Goal: Transaction & Acquisition: Purchase product/service

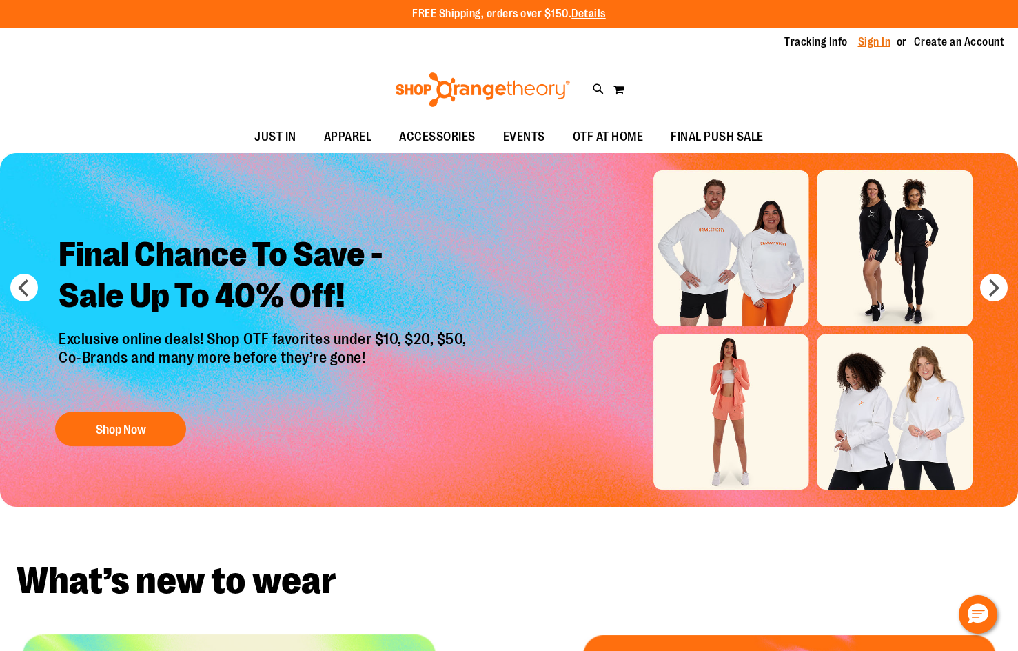
click at [876, 43] on link "Sign In" at bounding box center [874, 41] width 33 height 15
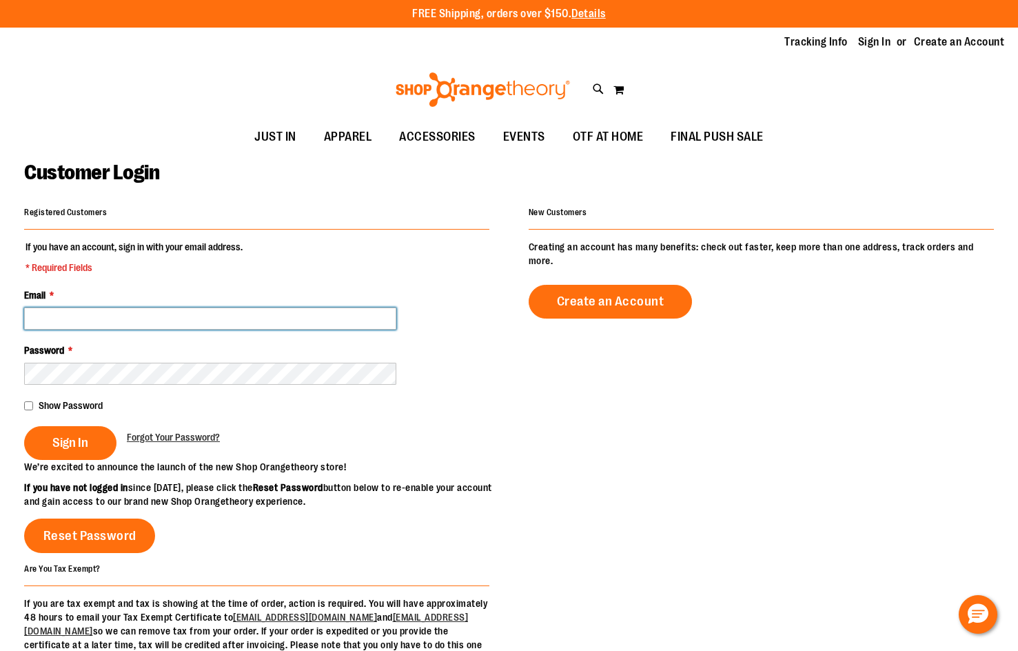
click at [50, 320] on input "Email *" at bounding box center [210, 318] width 372 height 22
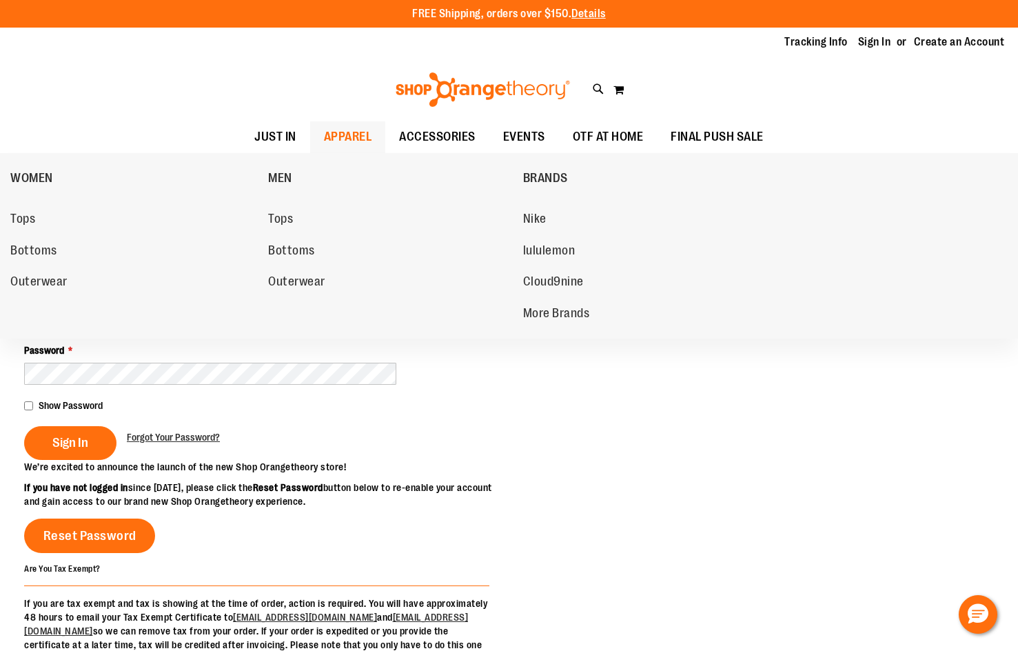
click at [314, 134] on link "APPAREL" at bounding box center [348, 137] width 76 height 32
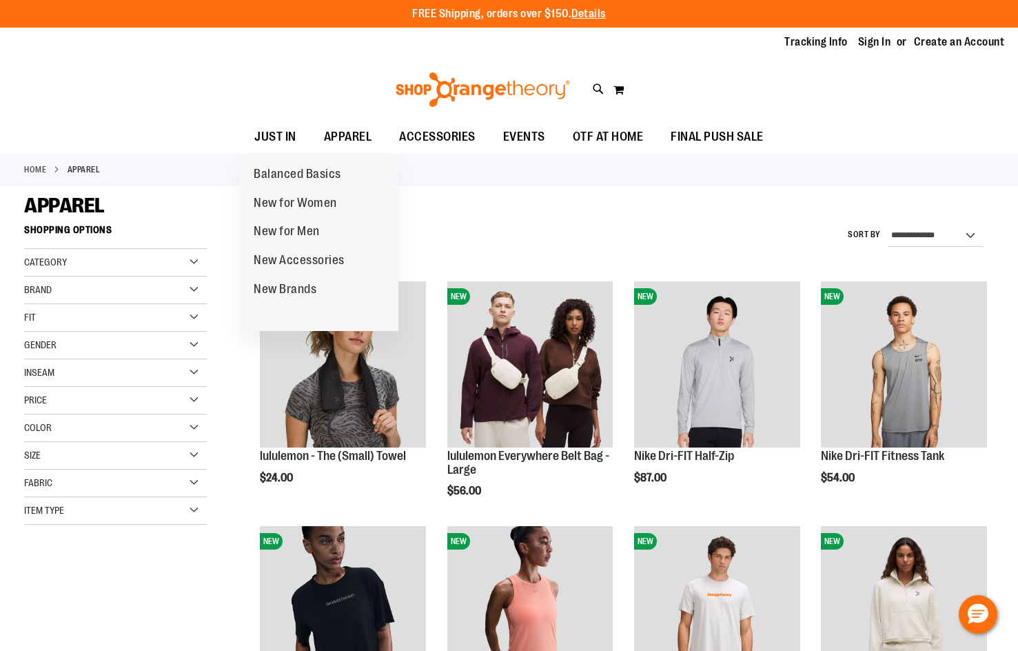
click at [283, 138] on span "JUST IN" at bounding box center [275, 136] width 42 height 31
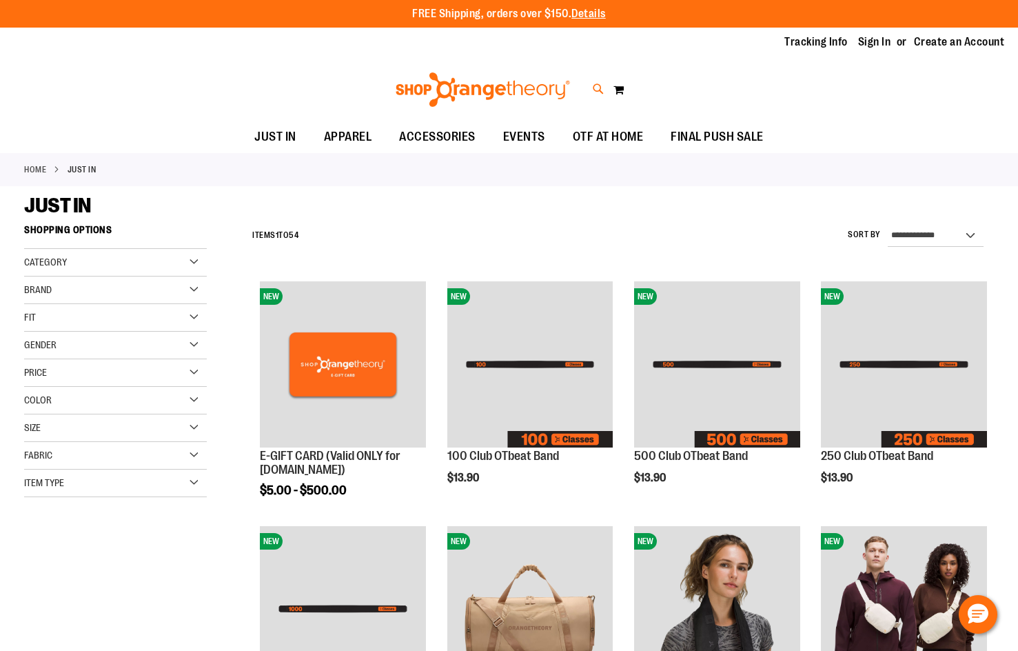
click at [594, 88] on icon at bounding box center [599, 89] width 12 height 16
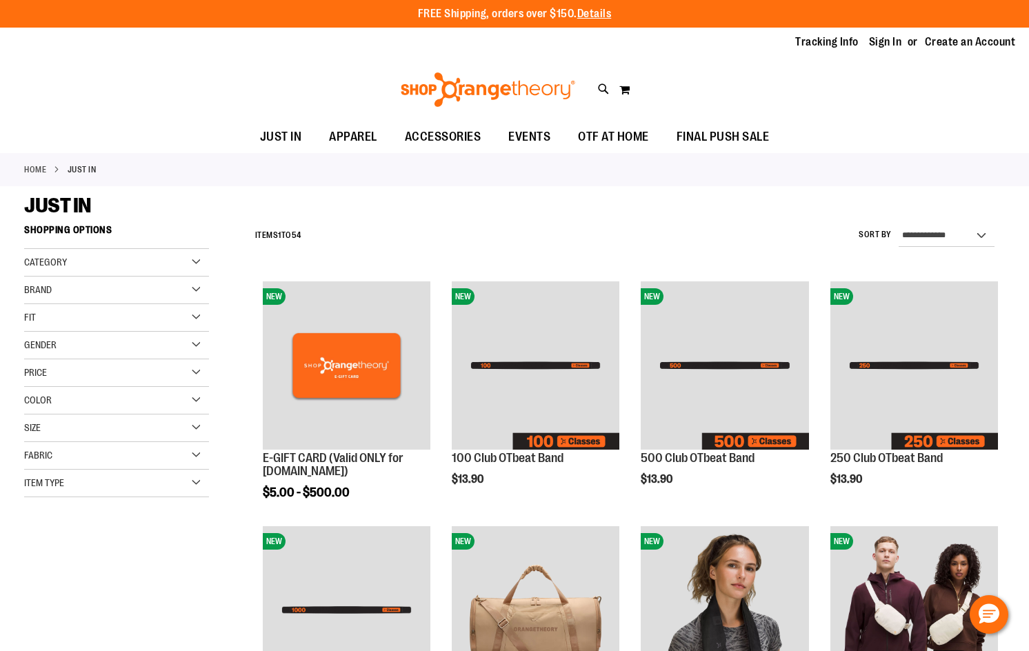
click at [486, 84] on input "Search" at bounding box center [515, 77] width 814 height 45
type input "********"
click at [292, 62] on input "********" at bounding box center [515, 77] width 814 height 45
click at [243, 76] on input "********" at bounding box center [515, 77] width 814 height 45
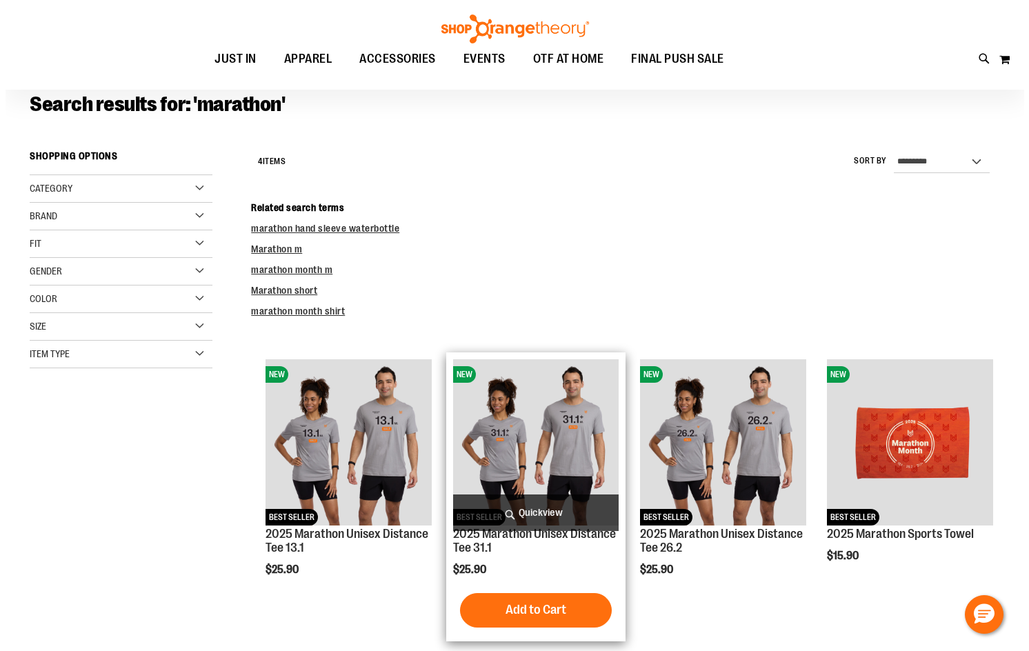
scroll to position [137, 0]
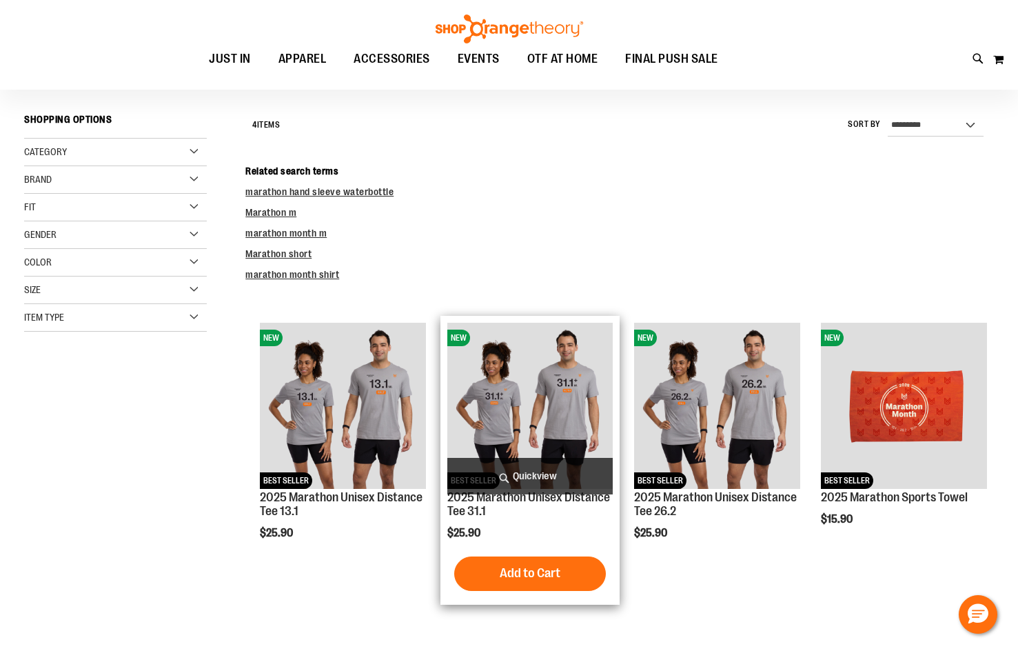
click at [517, 476] on span "Quickview" at bounding box center [530, 476] width 166 height 37
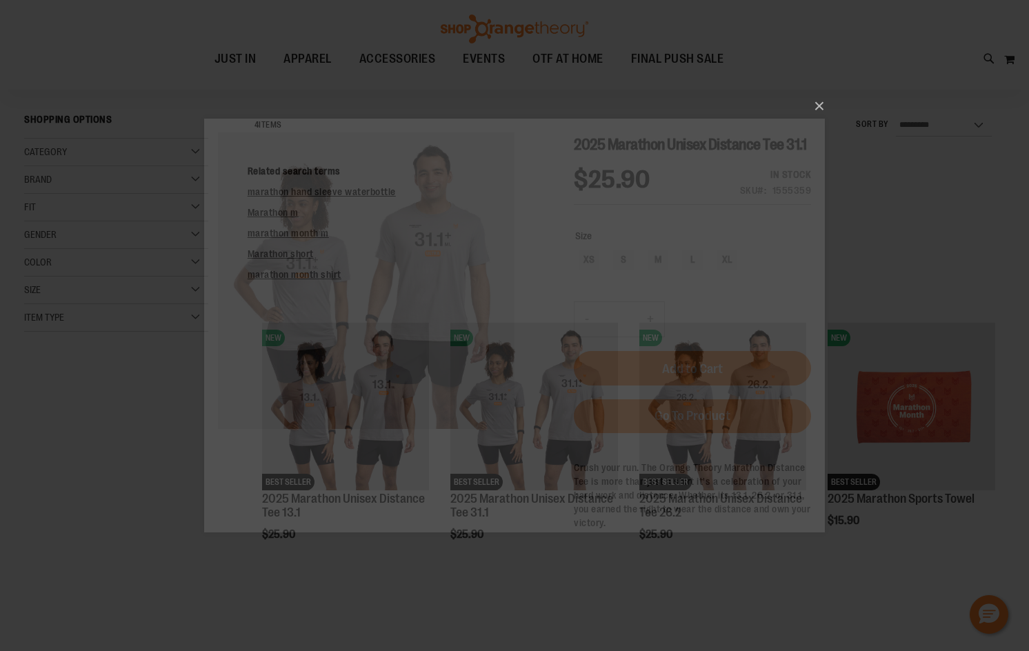
scroll to position [0, 0]
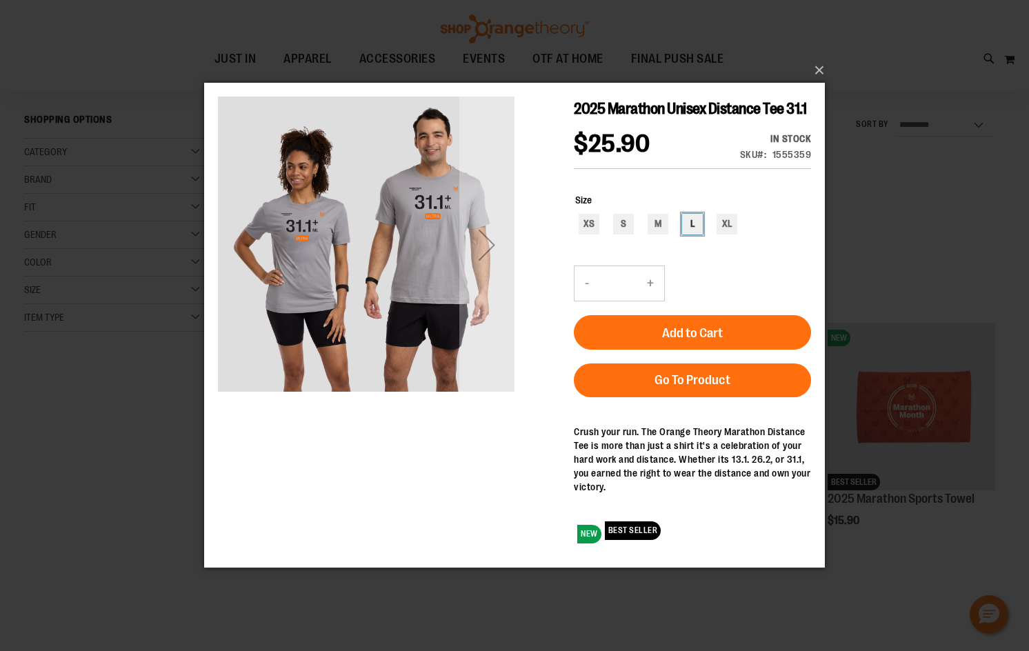
click at [688, 223] on div "L" at bounding box center [692, 224] width 21 height 21
type input "***"
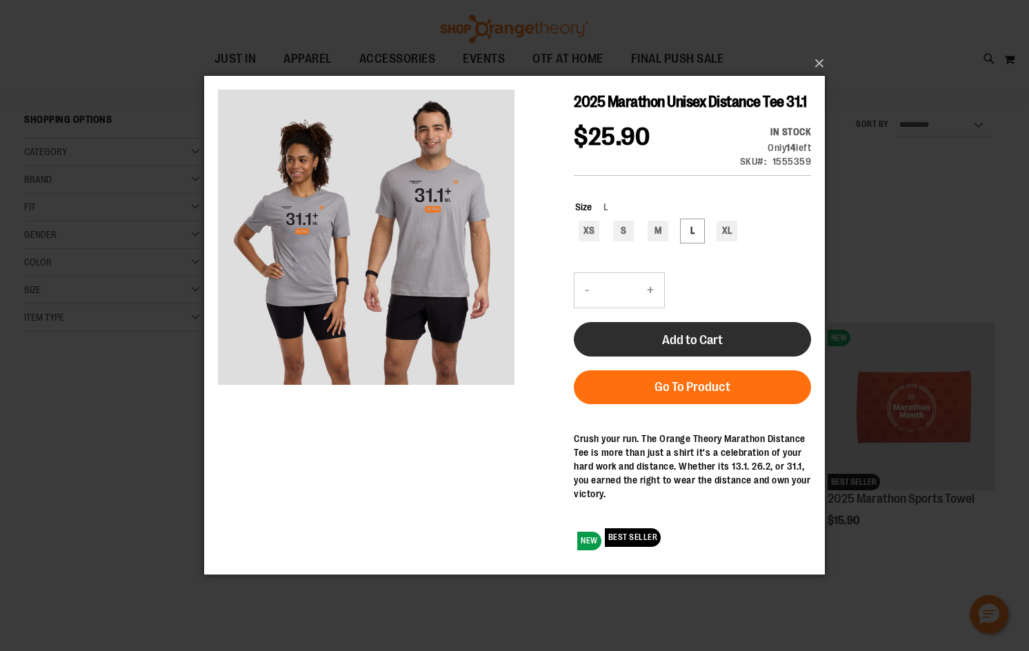
click at [686, 345] on span "Add to Cart" at bounding box center [692, 339] width 61 height 15
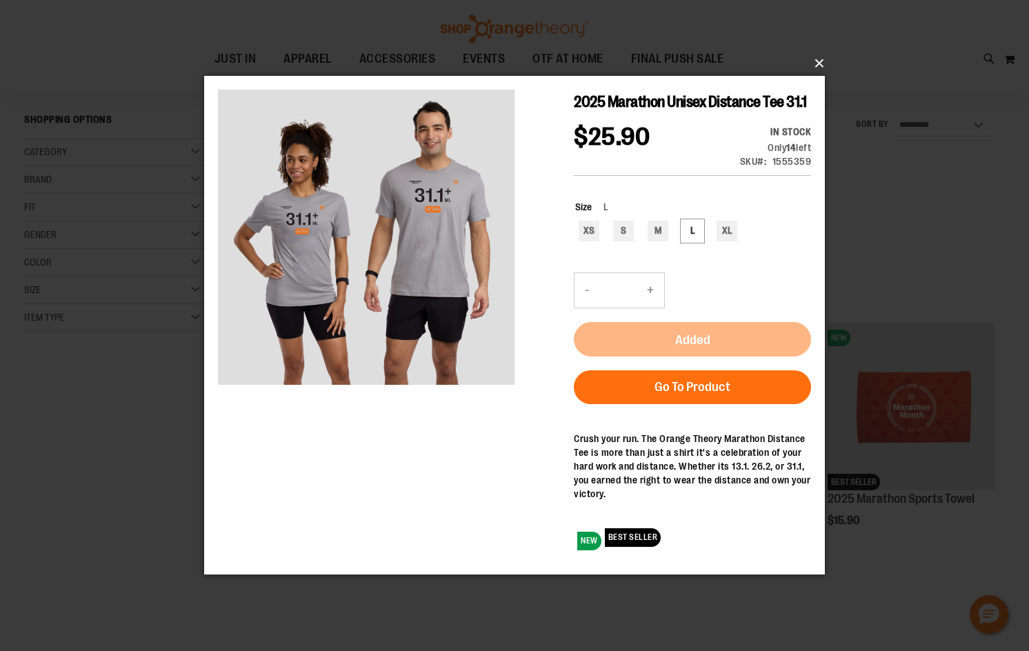
click at [816, 61] on button "×" at bounding box center [518, 63] width 620 height 30
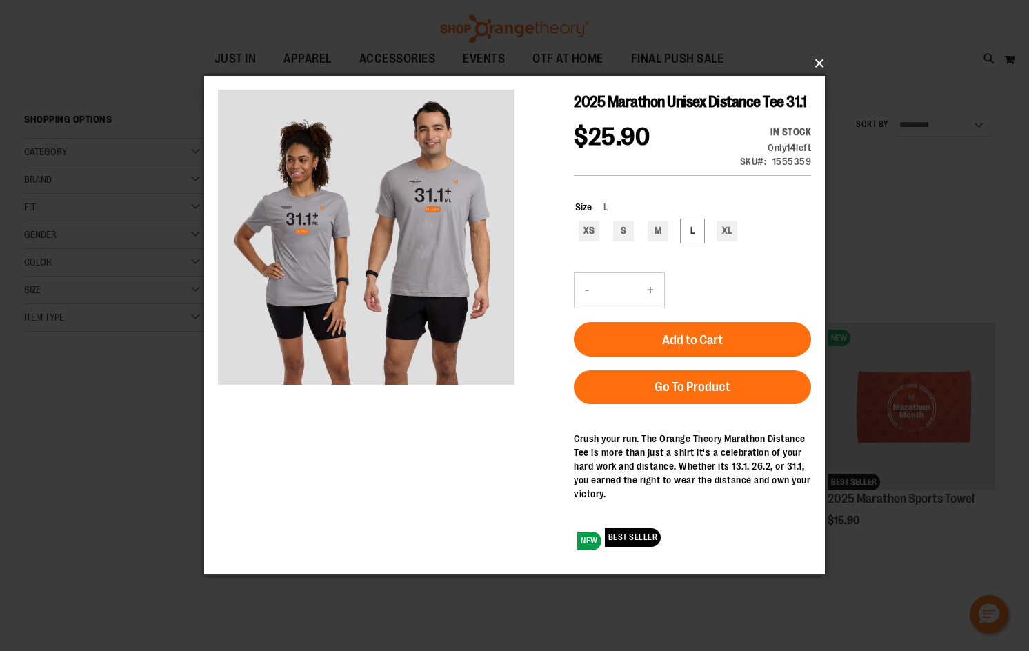
click at [816, 61] on button "×" at bounding box center [518, 63] width 620 height 30
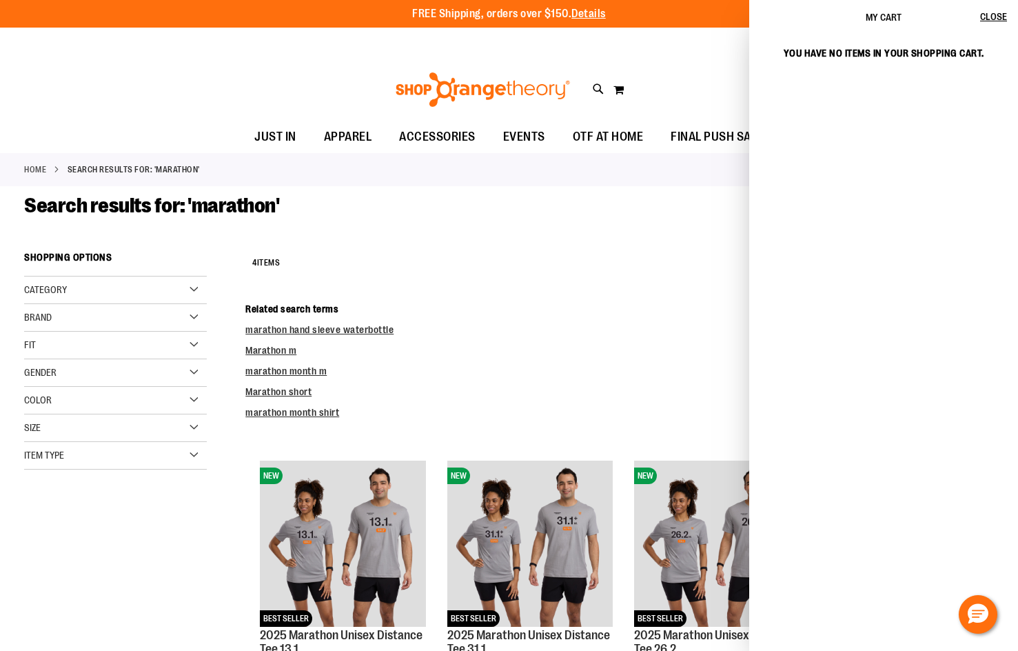
scroll to position [421, 0]
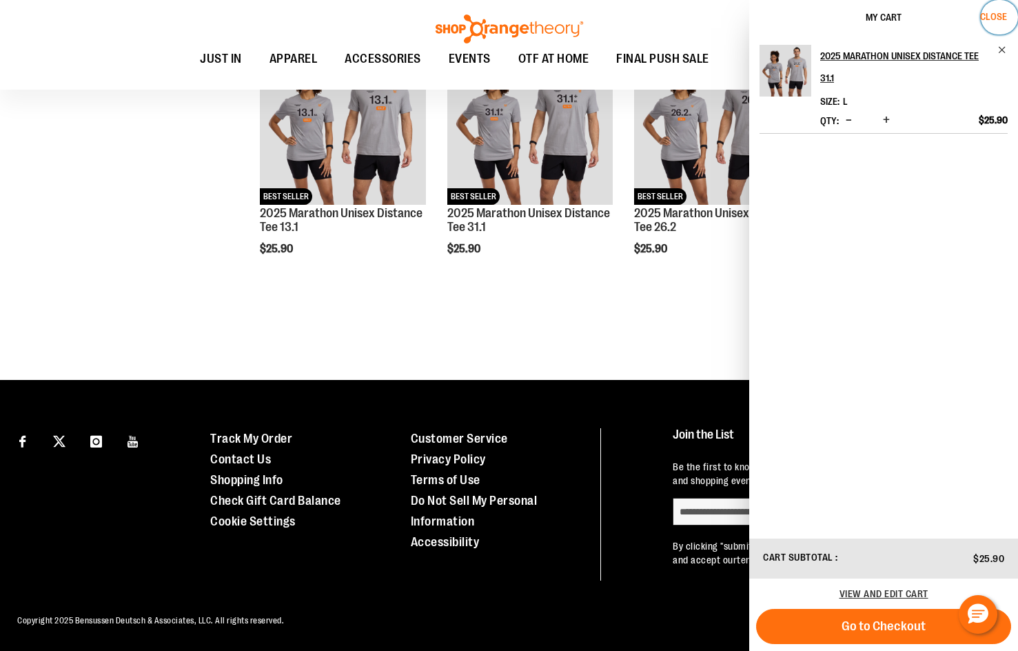
click at [988, 19] on span "Close" at bounding box center [993, 16] width 27 height 11
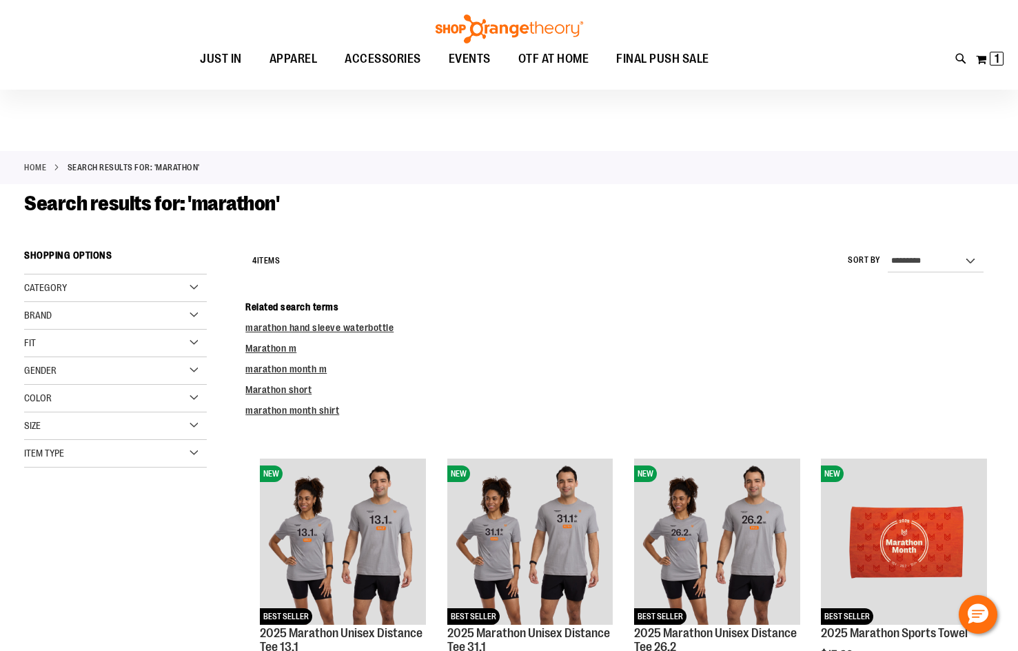
scroll to position [0, 0]
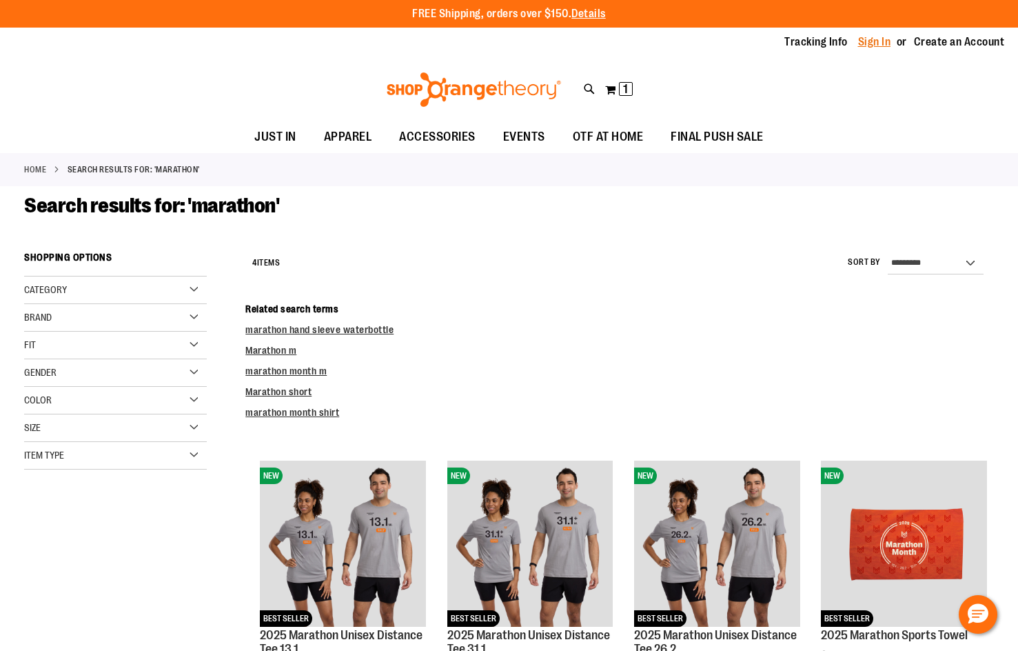
click at [875, 36] on link "Sign In" at bounding box center [874, 41] width 33 height 15
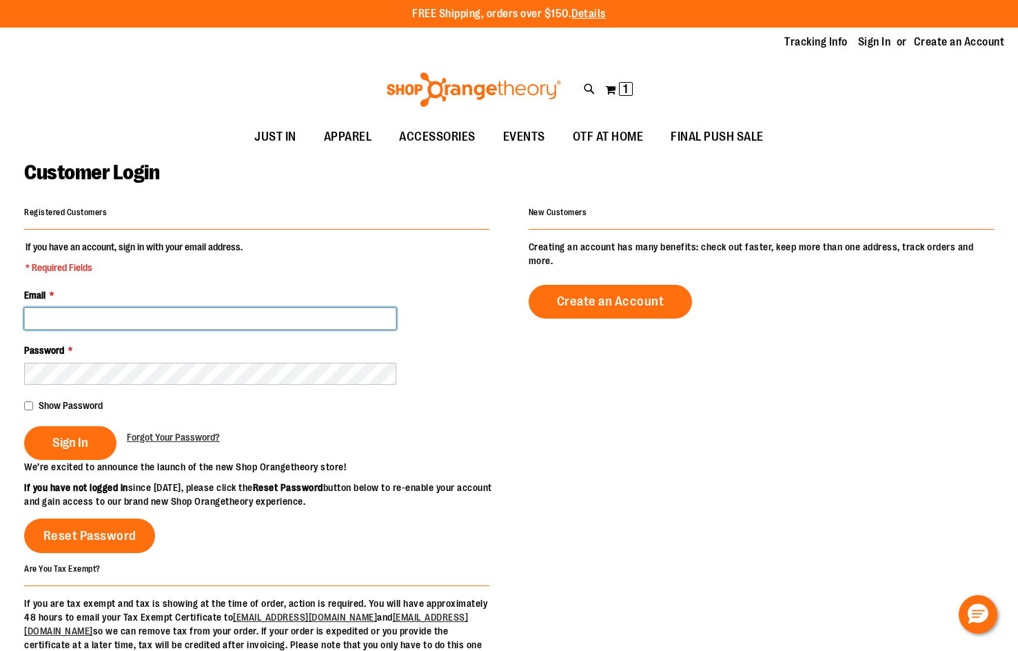
click at [146, 317] on input "Email *" at bounding box center [210, 318] width 372 height 22
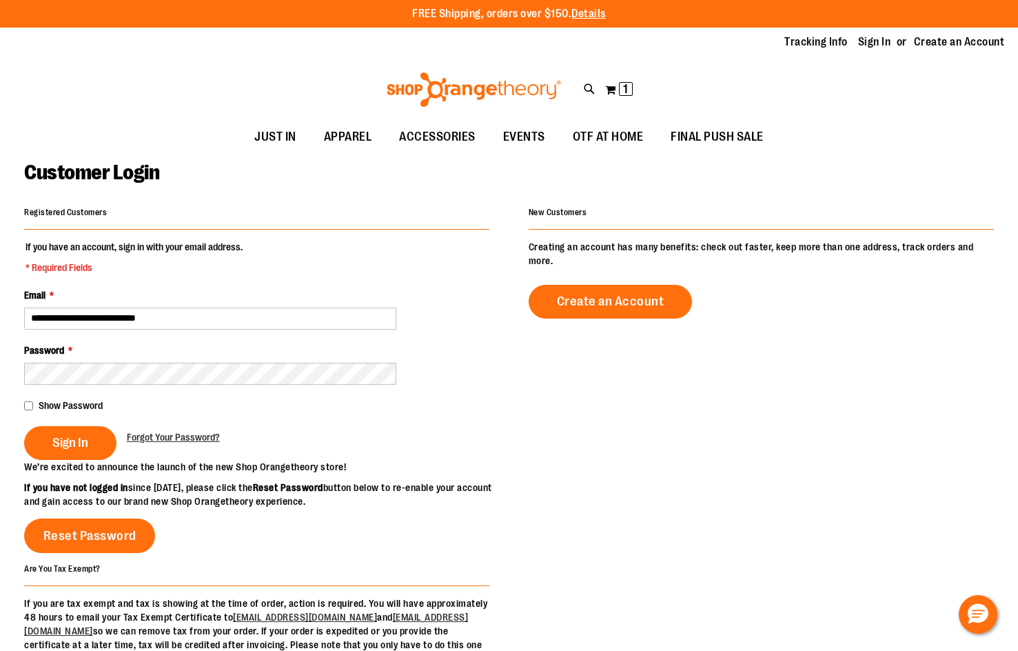
click at [311, 331] on fieldset "**********" at bounding box center [256, 350] width 465 height 220
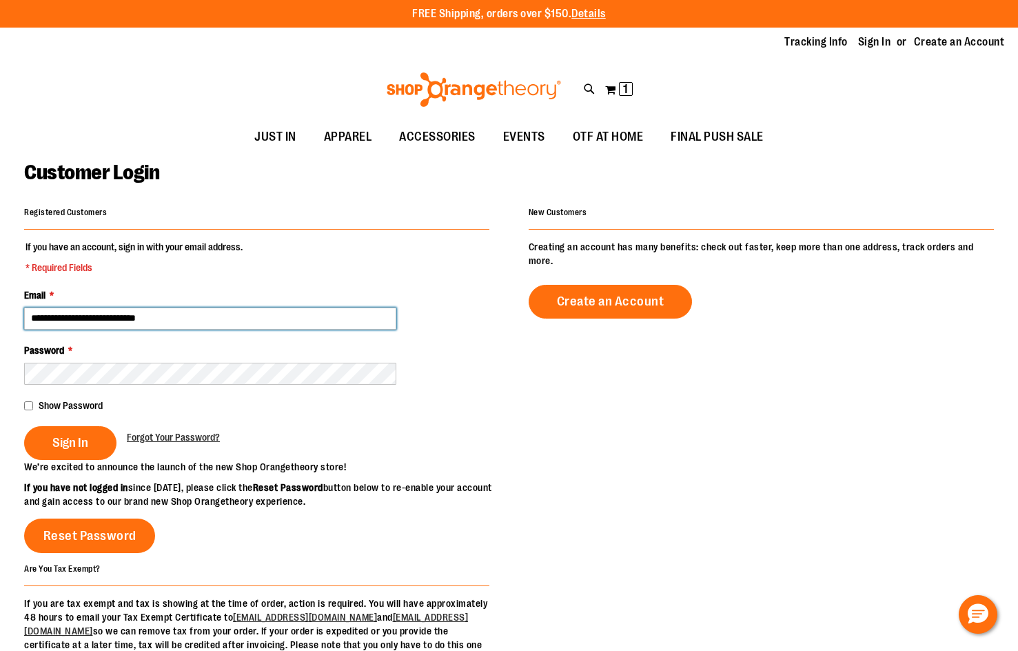
click at [315, 322] on input "**********" at bounding box center [210, 318] width 372 height 22
type input "**********"
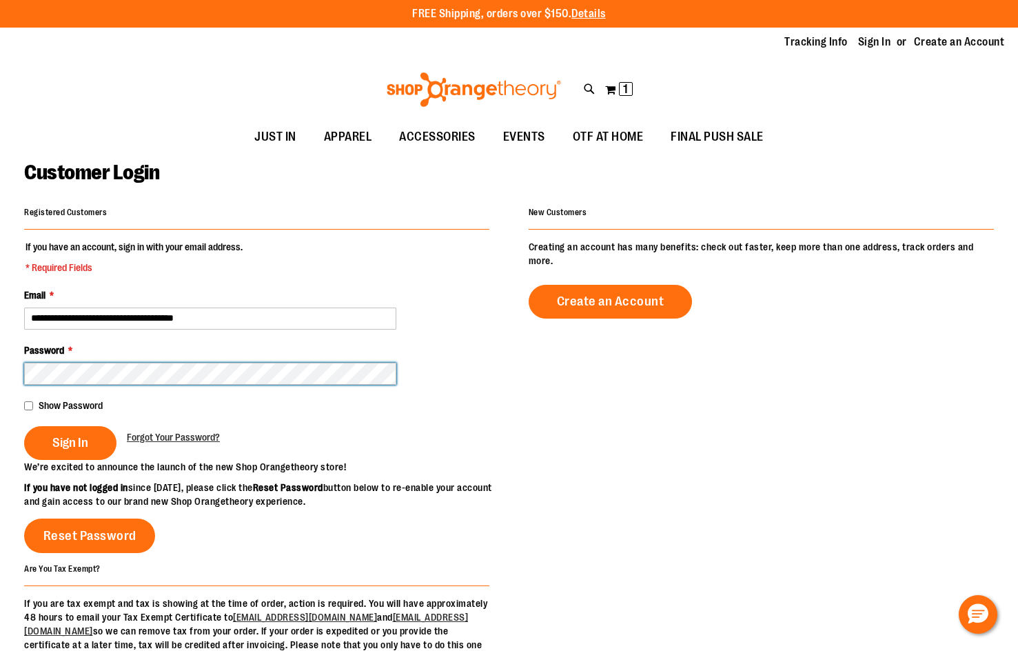
click at [24, 426] on button "Sign In" at bounding box center [70, 443] width 92 height 34
click at [0, 376] on html "Skip to Content The store will not work correctly when cookies are disabled. FR…" at bounding box center [509, 325] width 1018 height 651
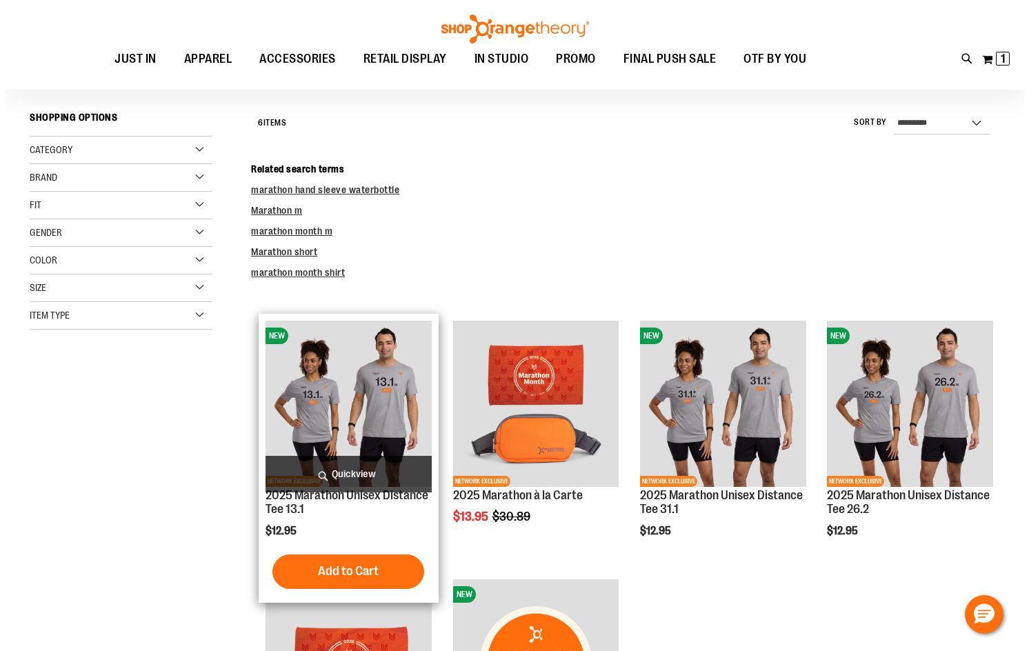
scroll to position [137, 0]
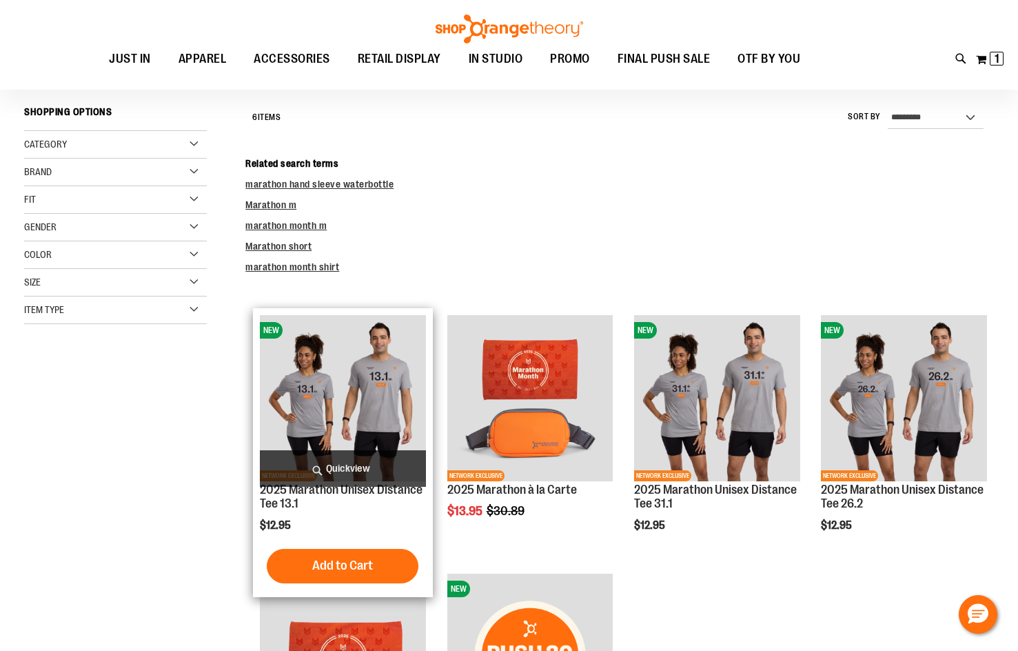
click at [367, 460] on span "Quickview" at bounding box center [343, 468] width 166 height 37
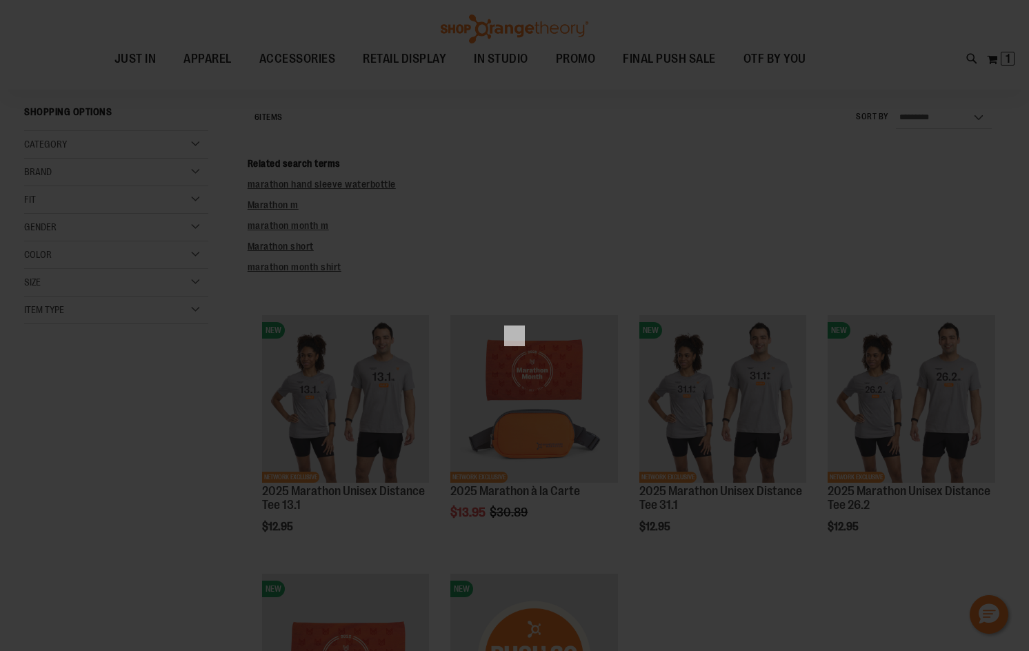
scroll to position [0, 0]
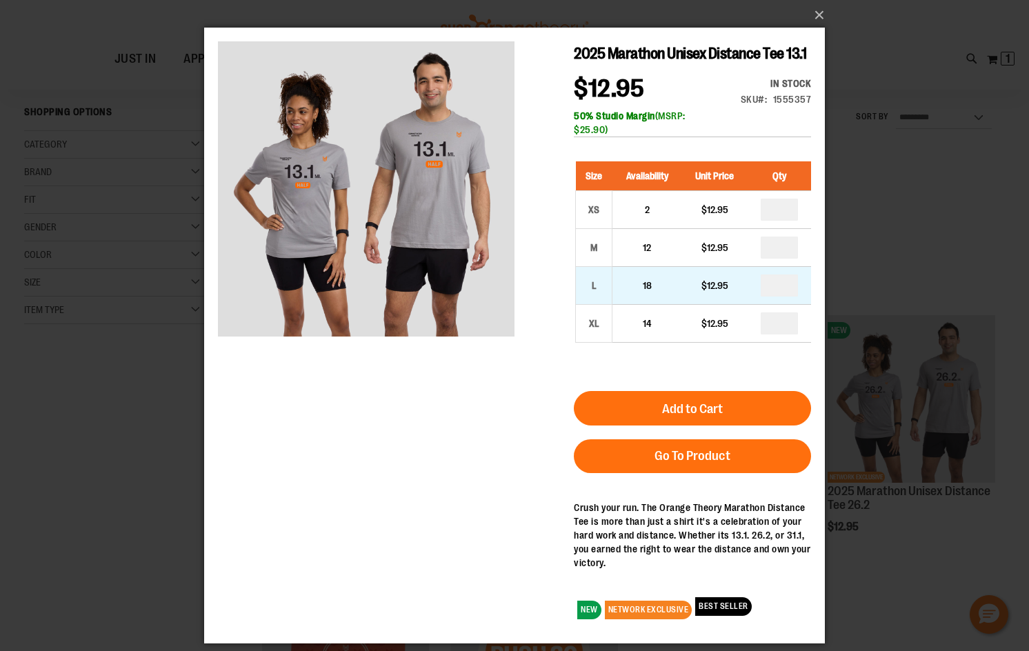
click at [796, 303] on td "*" at bounding box center [778, 286] width 63 height 38
click at [791, 296] on input "number" at bounding box center [778, 285] width 37 height 22
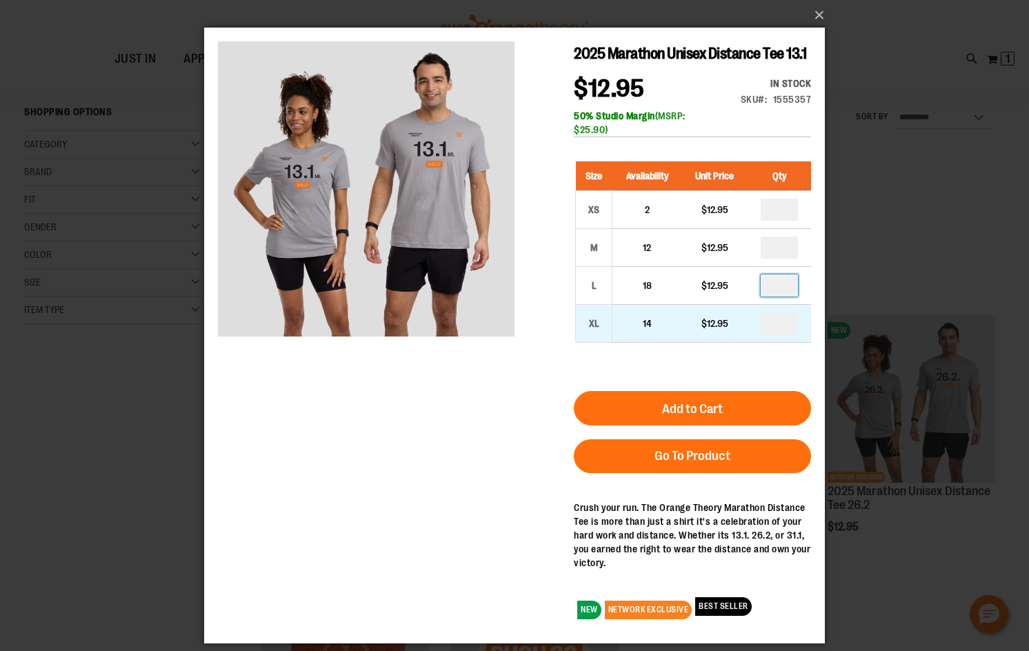
type input "*"
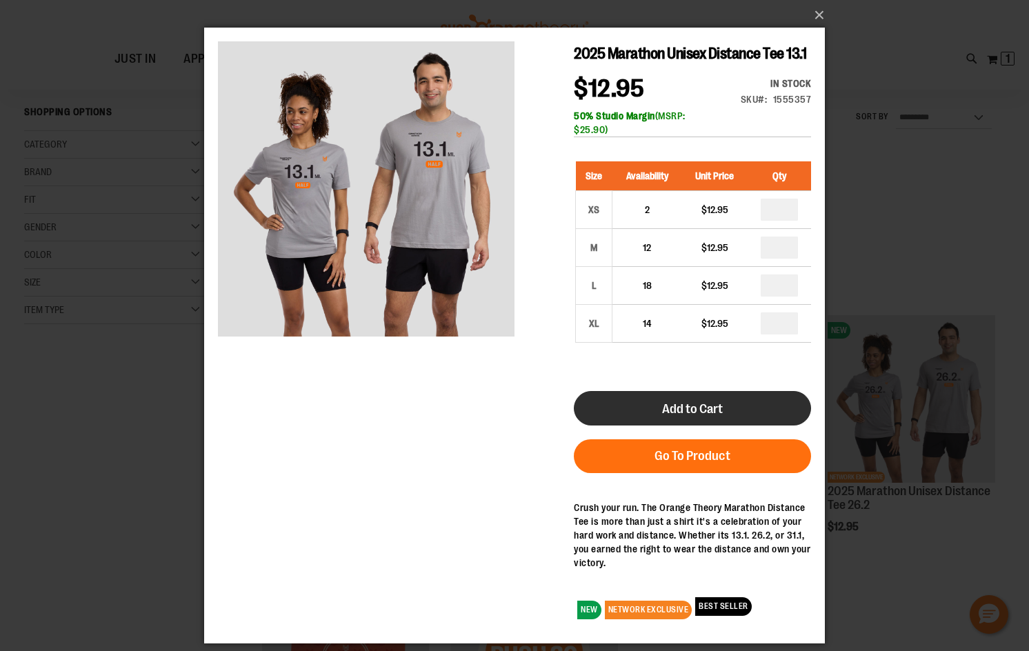
click at [726, 406] on button "Add to Cart" at bounding box center [692, 408] width 237 height 34
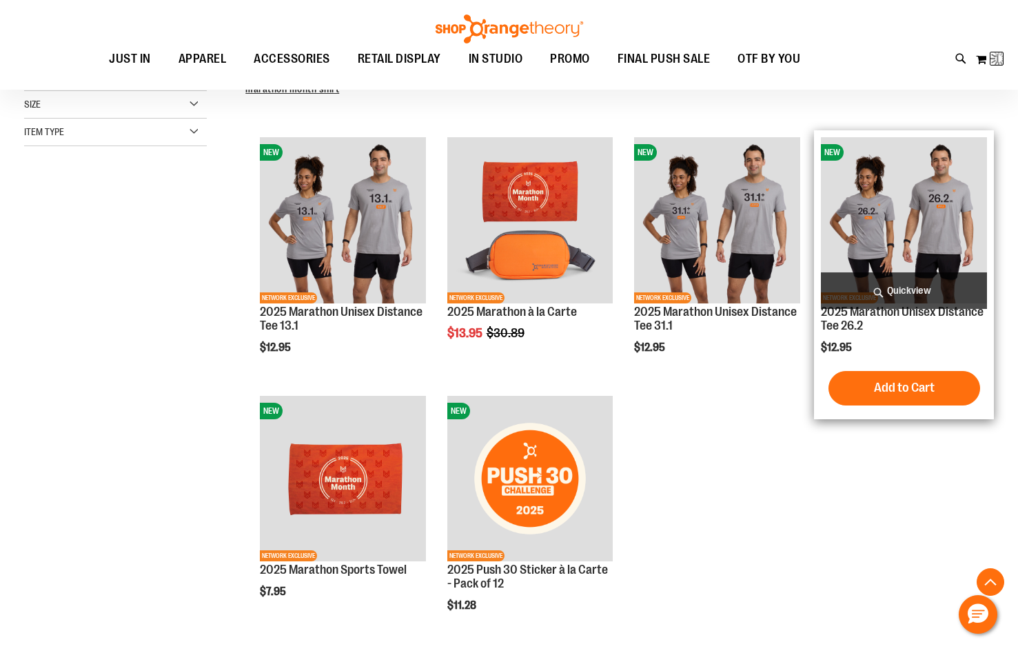
click at [923, 280] on div "NEW NETWORK EXCLUSIVE 2025 Marathon Unisex Distance Tee 26.2 $12.95 Quickview A…" at bounding box center [904, 274] width 180 height 288
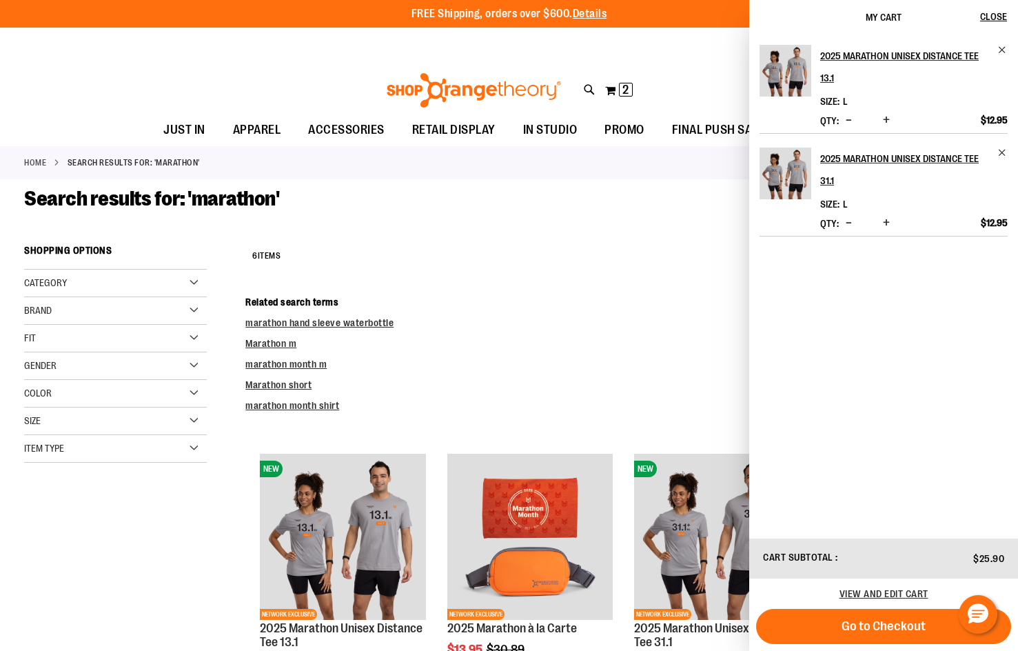
click at [852, 217] on button "Decrease product quantity" at bounding box center [848, 223] width 13 height 14
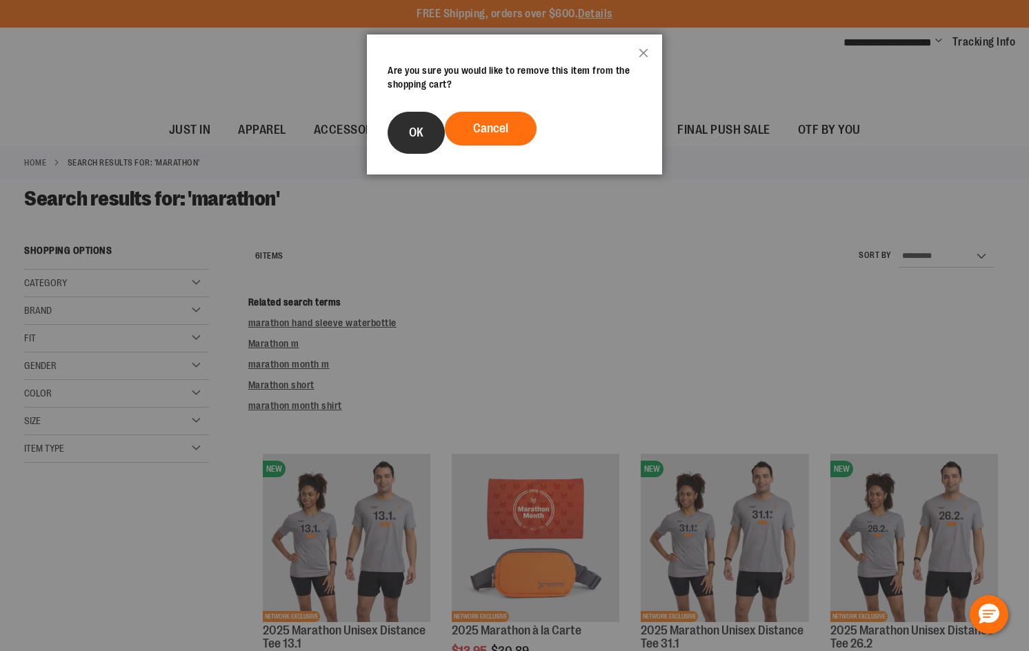
click at [431, 135] on button "OK" at bounding box center [415, 133] width 57 height 42
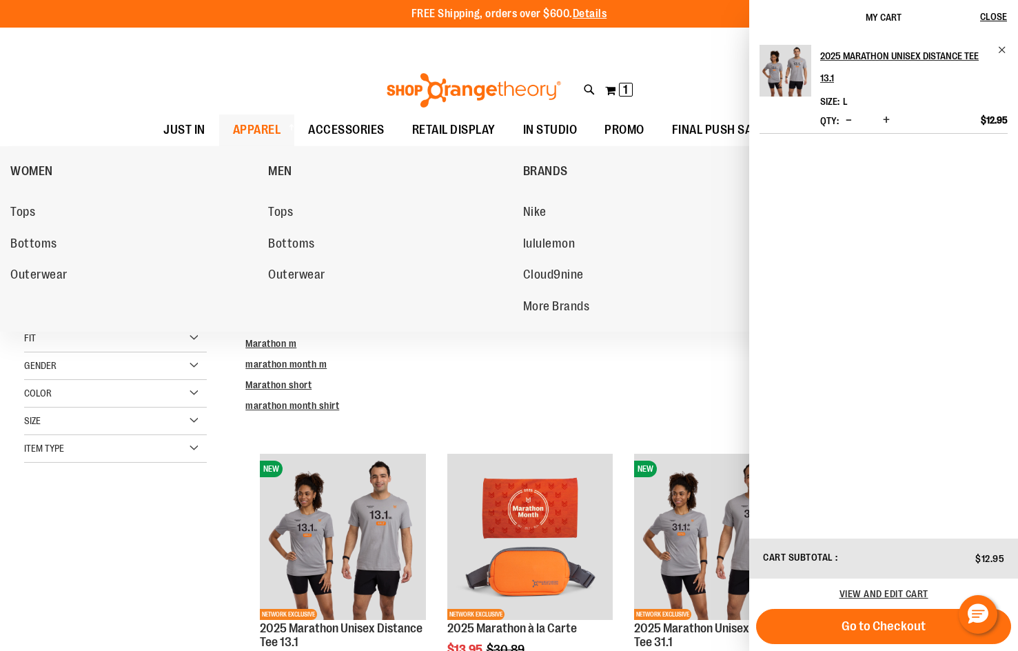
click at [283, 128] on span at bounding box center [290, 127] width 14 height 8
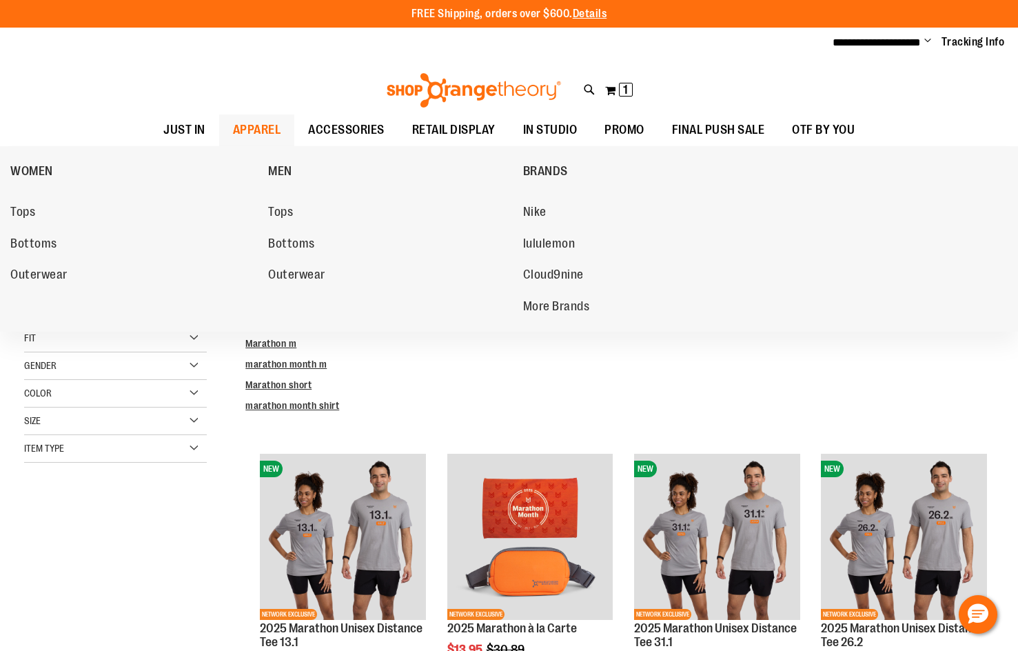
click at [259, 126] on span "APPAREL" at bounding box center [257, 129] width 48 height 31
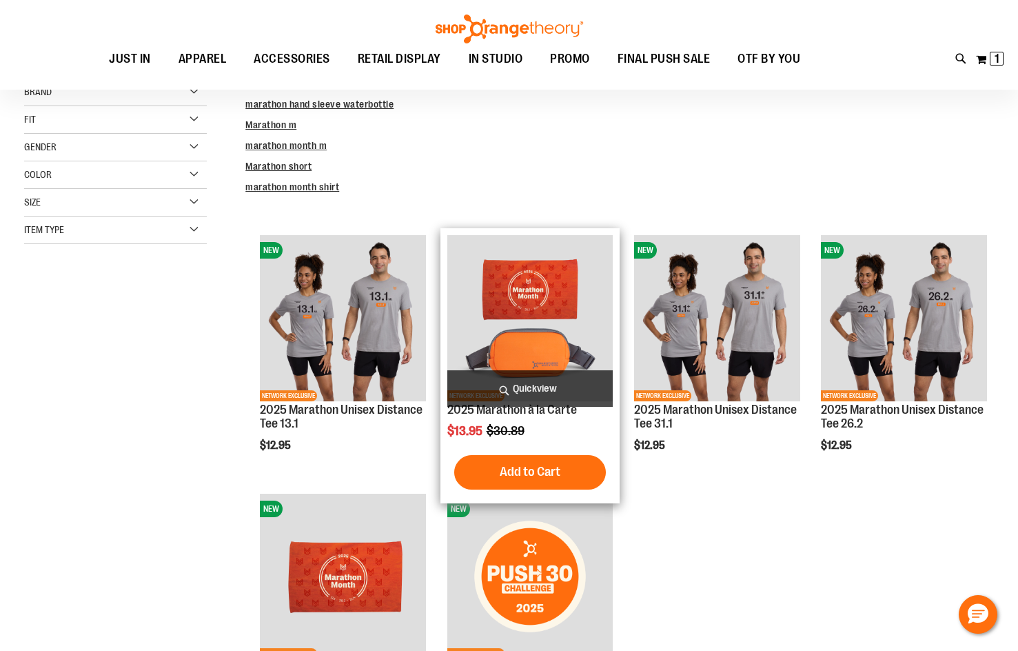
scroll to position [230, 0]
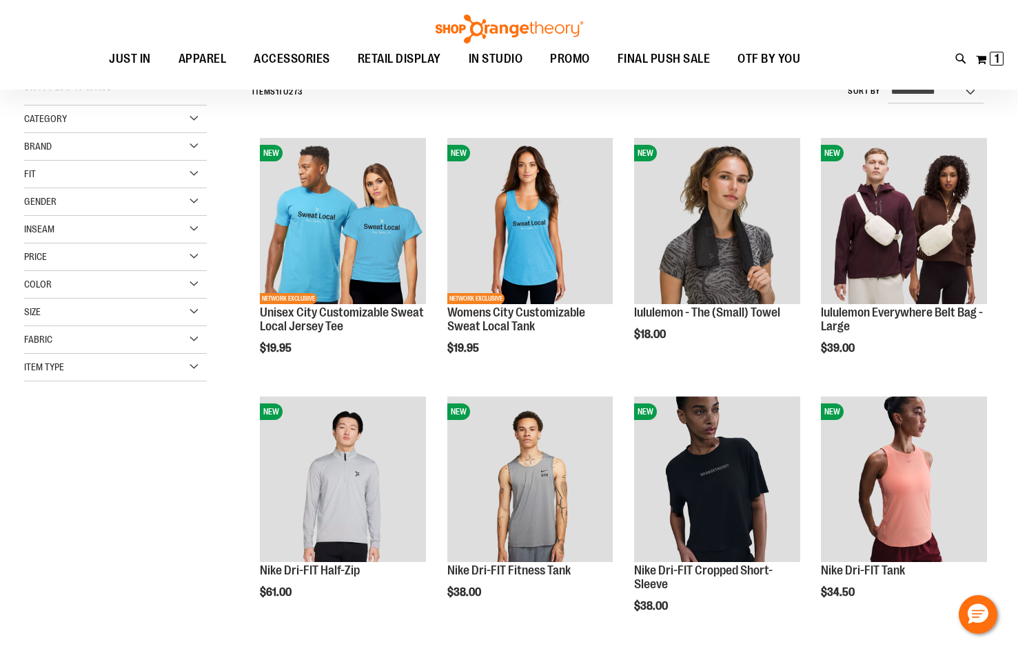
scroll to position [183, 0]
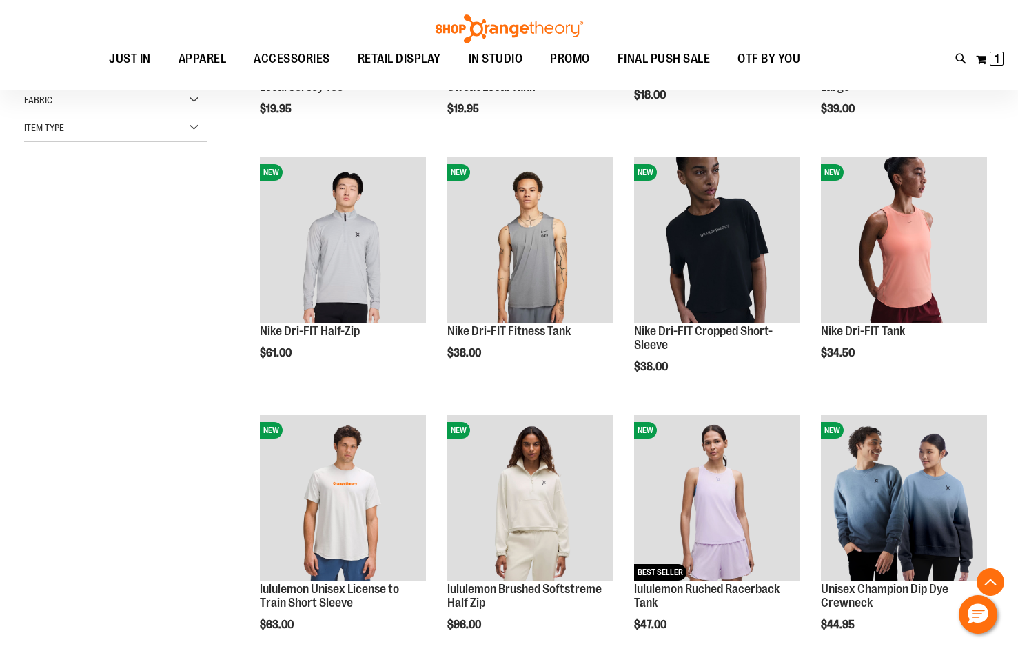
scroll to position [367, 0]
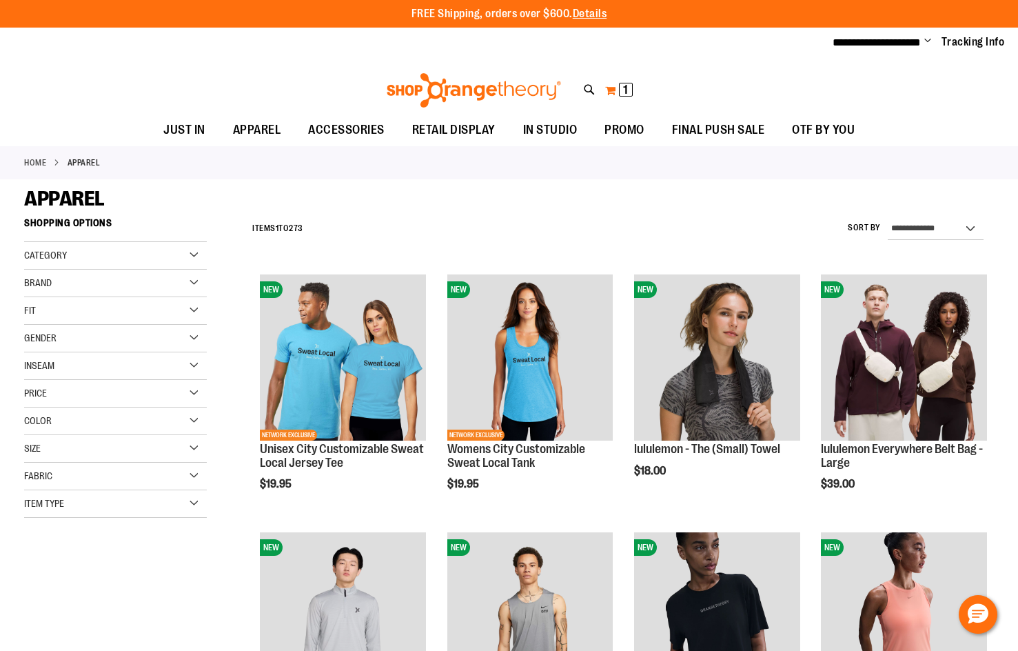
click at [623, 90] on span "1" at bounding box center [625, 90] width 5 height 14
